Goal: Navigation & Orientation: Find specific page/section

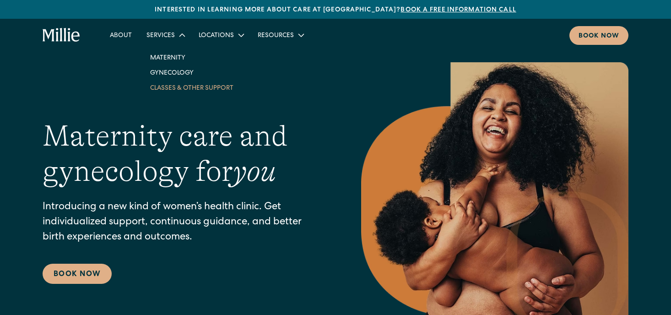
click at [160, 86] on link "Classes & Other Support" at bounding box center [192, 87] width 98 height 15
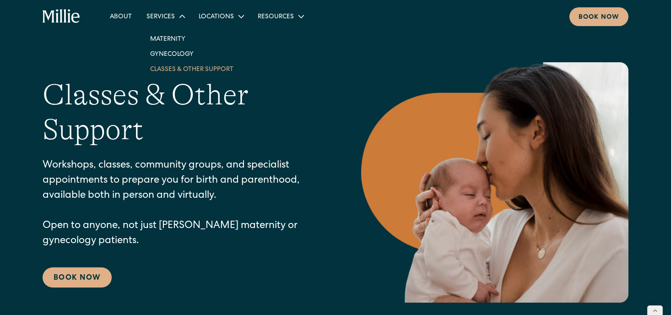
click at [168, 72] on link "Classes & Other Support" at bounding box center [192, 68] width 98 height 15
click at [64, 20] on icon "home" at bounding box center [65, 16] width 3 height 14
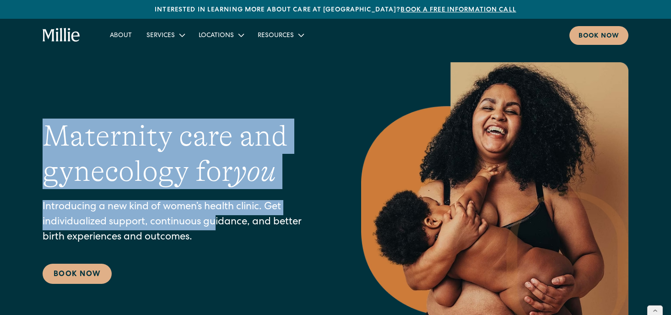
drag, startPoint x: 48, startPoint y: 55, endPoint x: 213, endPoint y: 226, distance: 237.6
click at [216, 227] on section "Maternity care and gynecology for you Introducing a new kind of women’s health …" at bounding box center [335, 184] width 671 height 369
